Goal: Transaction & Acquisition: Purchase product/service

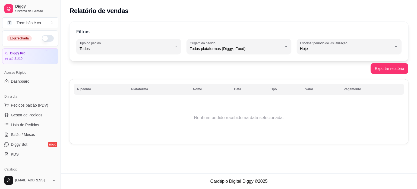
select select "ALL"
select select "0"
click at [23, 99] on div "Dia a dia" at bounding box center [30, 96] width 56 height 9
click at [22, 103] on span "Pedidos balcão (PDV)" at bounding box center [29, 104] width 37 height 5
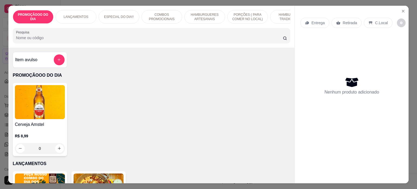
click at [49, 62] on div "Item avulso" at bounding box center [39, 59] width 49 height 11
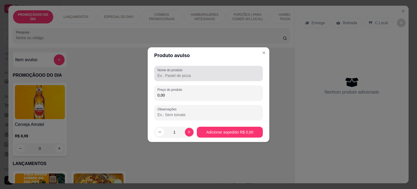
click at [193, 77] on input "Nome do produto" at bounding box center [208, 75] width 102 height 5
type input "marmitex pequena"
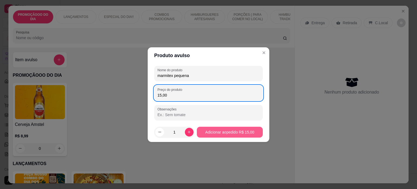
type input "15,00"
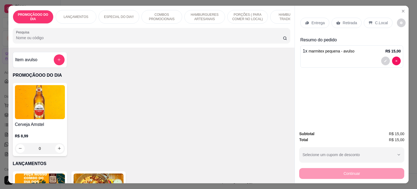
click at [353, 21] on p "Retirada" at bounding box center [349, 22] width 14 height 5
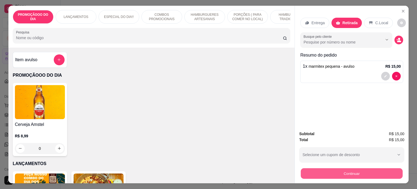
click at [329, 171] on button "Continuar" at bounding box center [352, 173] width 102 height 11
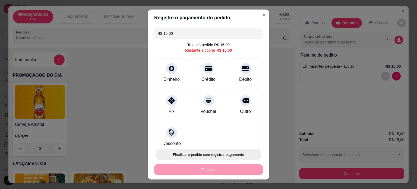
click at [230, 152] on button "Finalizar o pedido sem registrar pagamento" at bounding box center [208, 154] width 105 height 11
click at [245, 138] on button "Confirmar" at bounding box center [239, 139] width 19 height 8
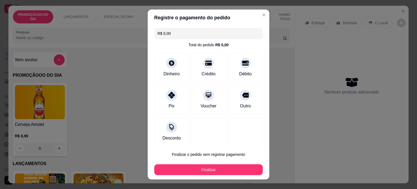
type input "R$ 0,00"
